Goal: Check status: Check status

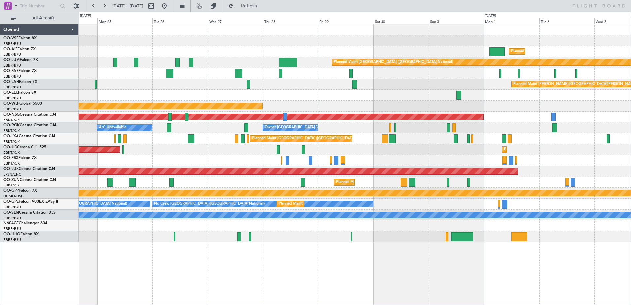
click at [147, 93] on div at bounding box center [355, 95] width 552 height 11
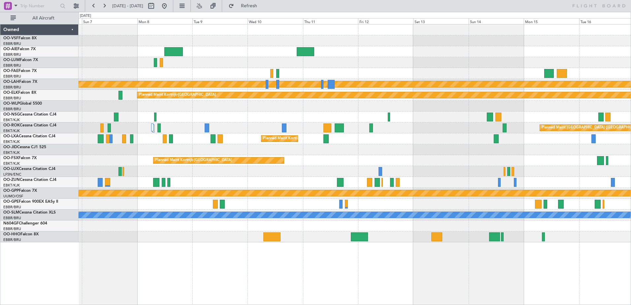
click at [104, 71] on div "Planned Maint [PERSON_NAME]-[GEOGRAPHIC_DATA][PERSON_NAME] ([GEOGRAPHIC_DATA][P…" at bounding box center [355, 133] width 552 height 218
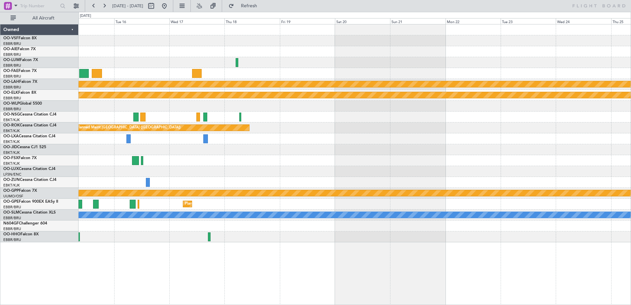
click at [137, 75] on div "Planned Maint [PERSON_NAME]-[GEOGRAPHIC_DATA][PERSON_NAME] ([GEOGRAPHIC_DATA][P…" at bounding box center [355, 133] width 552 height 218
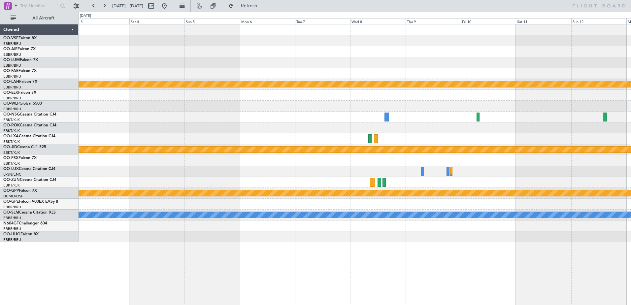
click at [88, 70] on div "Planned Maint [PERSON_NAME]-[GEOGRAPHIC_DATA][PERSON_NAME] ([GEOGRAPHIC_DATA][P…" at bounding box center [355, 133] width 552 height 218
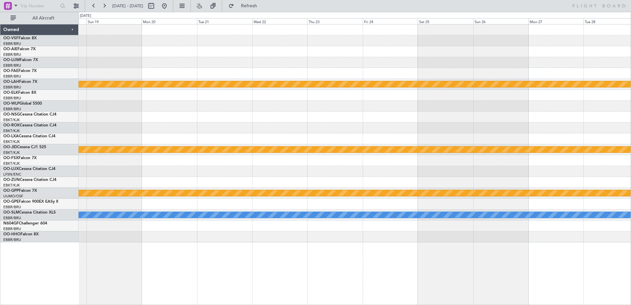
click at [175, 58] on div at bounding box center [355, 62] width 552 height 11
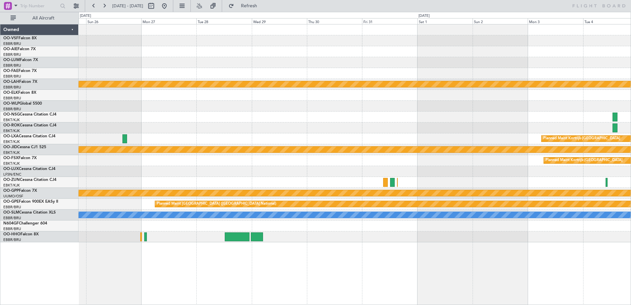
click at [187, 65] on div at bounding box center [355, 62] width 552 height 11
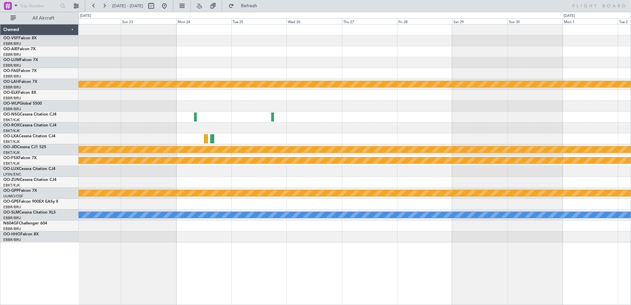
click at [150, 119] on div at bounding box center [355, 117] width 552 height 11
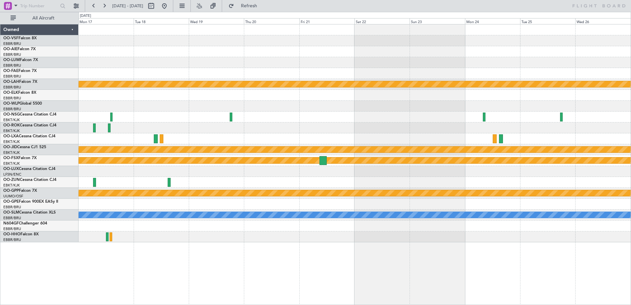
click at [533, 108] on div "Planned Maint [PERSON_NAME]-[GEOGRAPHIC_DATA][PERSON_NAME] ([GEOGRAPHIC_DATA][P…" at bounding box center [355, 133] width 552 height 218
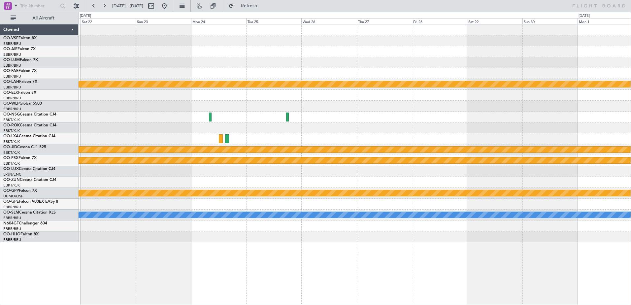
click at [145, 112] on div at bounding box center [355, 117] width 552 height 11
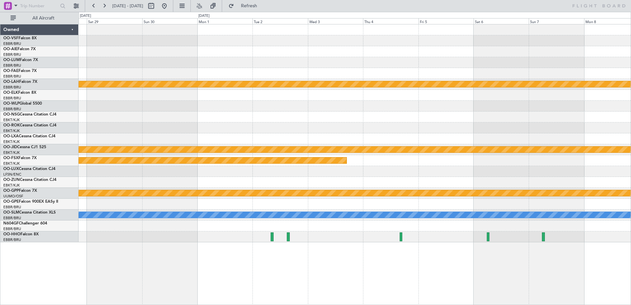
click at [47, 131] on div "Planned Maint [PERSON_NAME]-[GEOGRAPHIC_DATA][PERSON_NAME] ([GEOGRAPHIC_DATA][P…" at bounding box center [315, 158] width 631 height 293
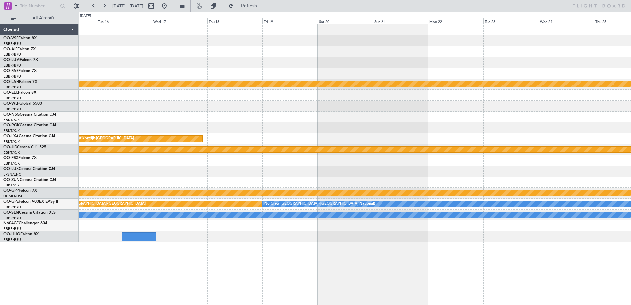
click at [250, 121] on div at bounding box center [355, 117] width 552 height 11
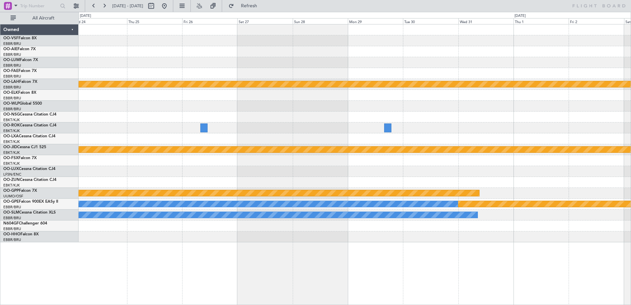
click at [0, 101] on html "[DATE] - [DATE] Refresh All Aircraft Planned [GEOGRAPHIC_DATA][PERSON_NAME]-[GE…" at bounding box center [315, 152] width 631 height 305
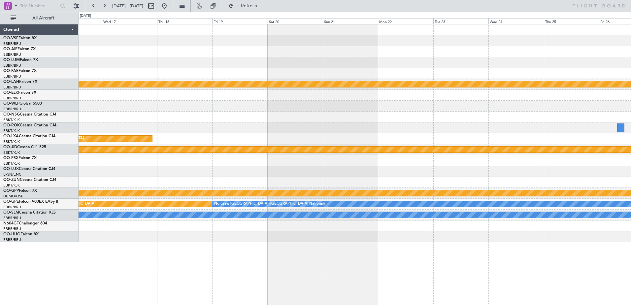
click at [561, 91] on div "Planned Maint [PERSON_NAME]-[GEOGRAPHIC_DATA][PERSON_NAME] ([GEOGRAPHIC_DATA][P…" at bounding box center [355, 133] width 552 height 218
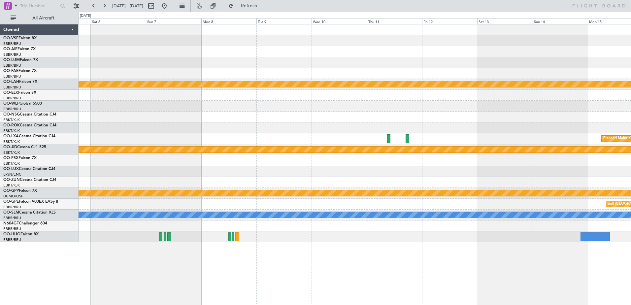
click at [523, 112] on div "Planned Maint [PERSON_NAME]-[GEOGRAPHIC_DATA][PERSON_NAME] ([GEOGRAPHIC_DATA][P…" at bounding box center [355, 133] width 552 height 218
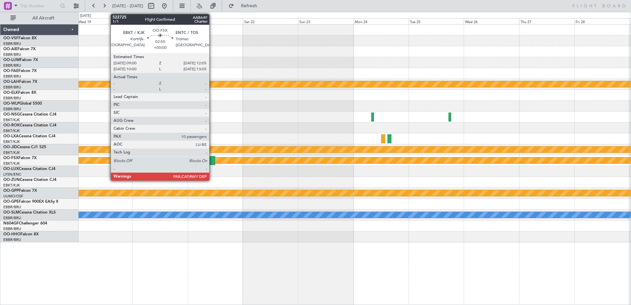
click at [212, 159] on div at bounding box center [211, 160] width 7 height 9
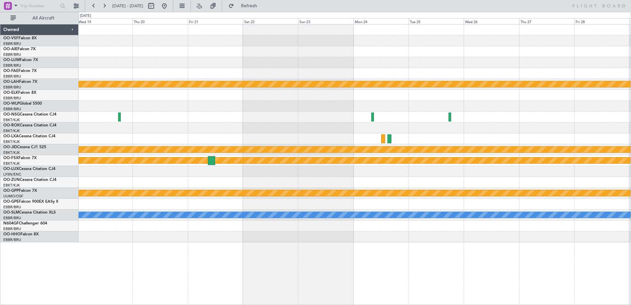
click at [207, 116] on div at bounding box center [355, 117] width 552 height 11
